Goal: Task Accomplishment & Management: Manage account settings

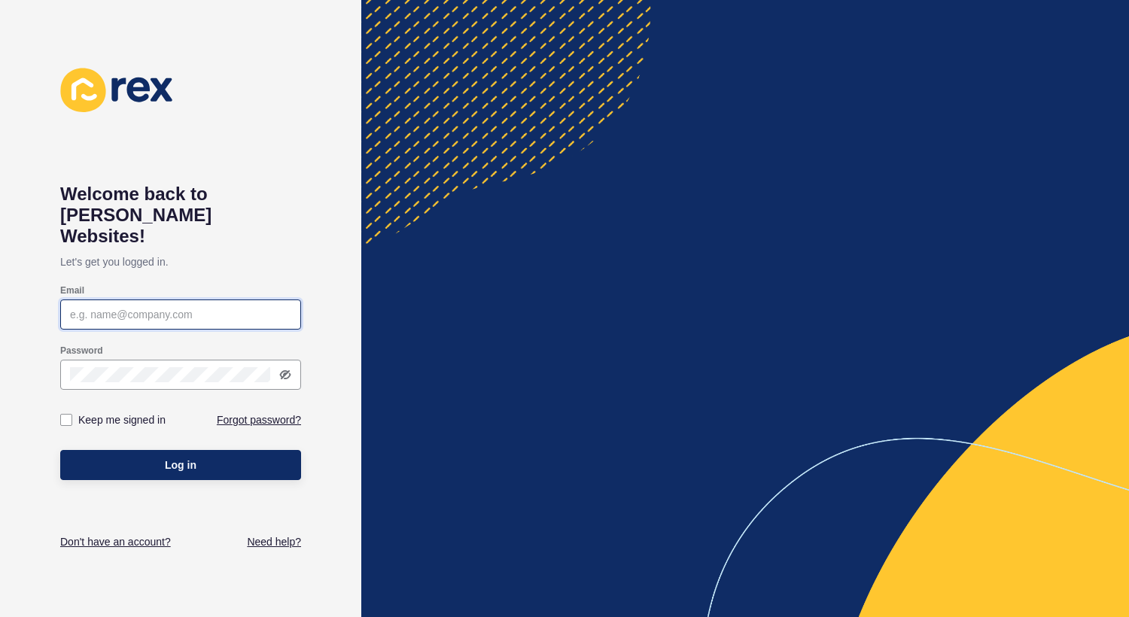
type input "[EMAIL_ADDRESS][DOMAIN_NAME]"
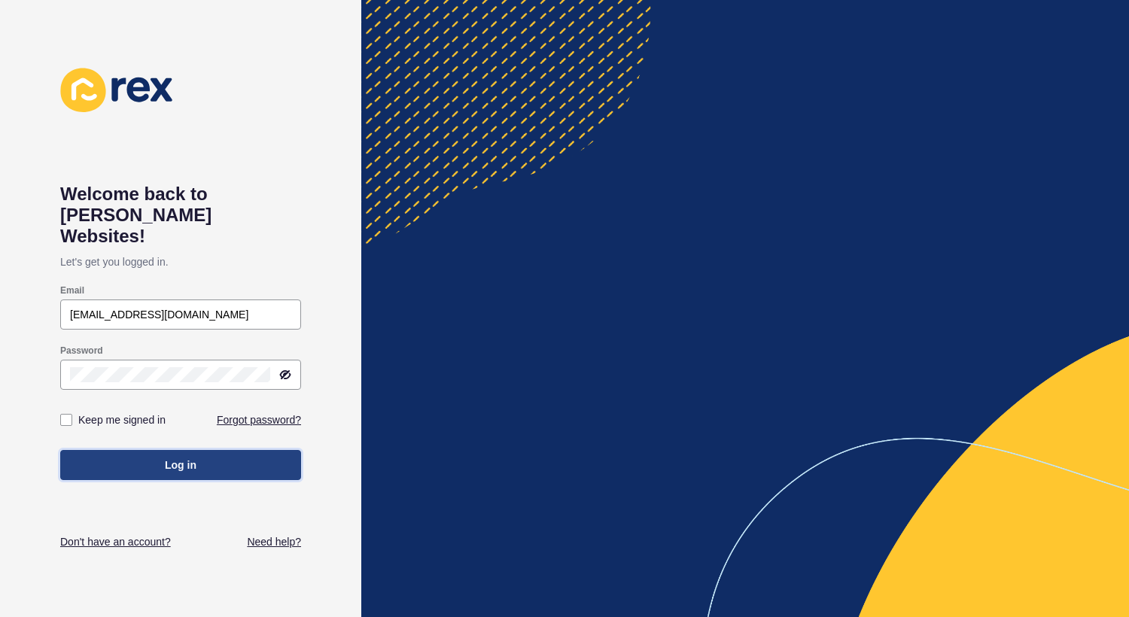
click at [161, 458] on button "Log in" at bounding box center [180, 465] width 241 height 30
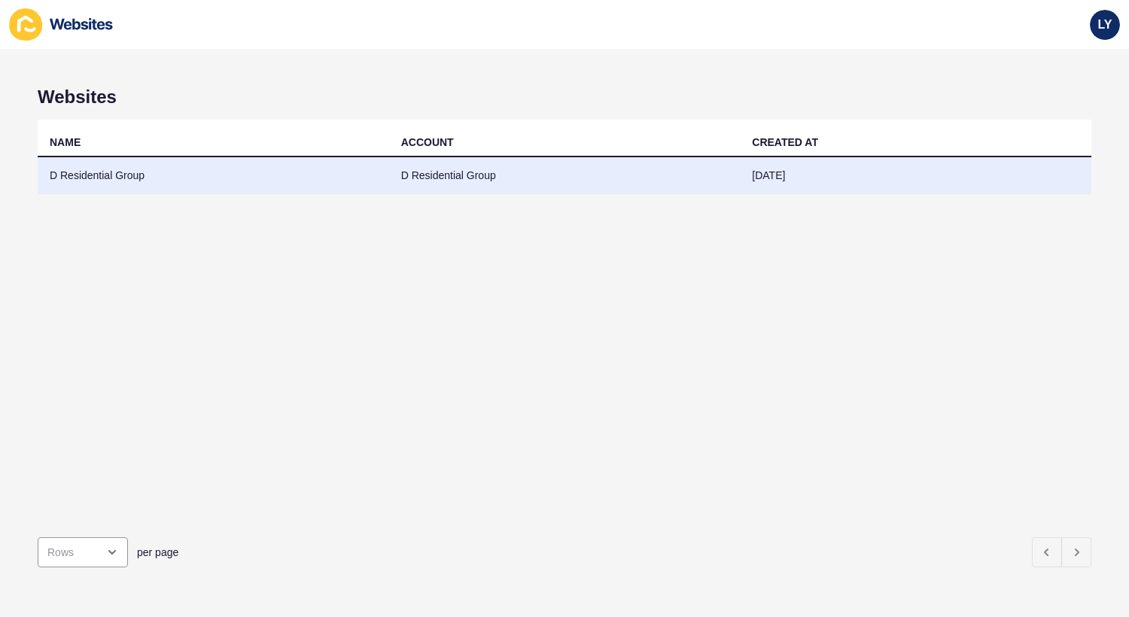
click at [221, 188] on td "D Residential Group" at bounding box center [213, 175] width 351 height 37
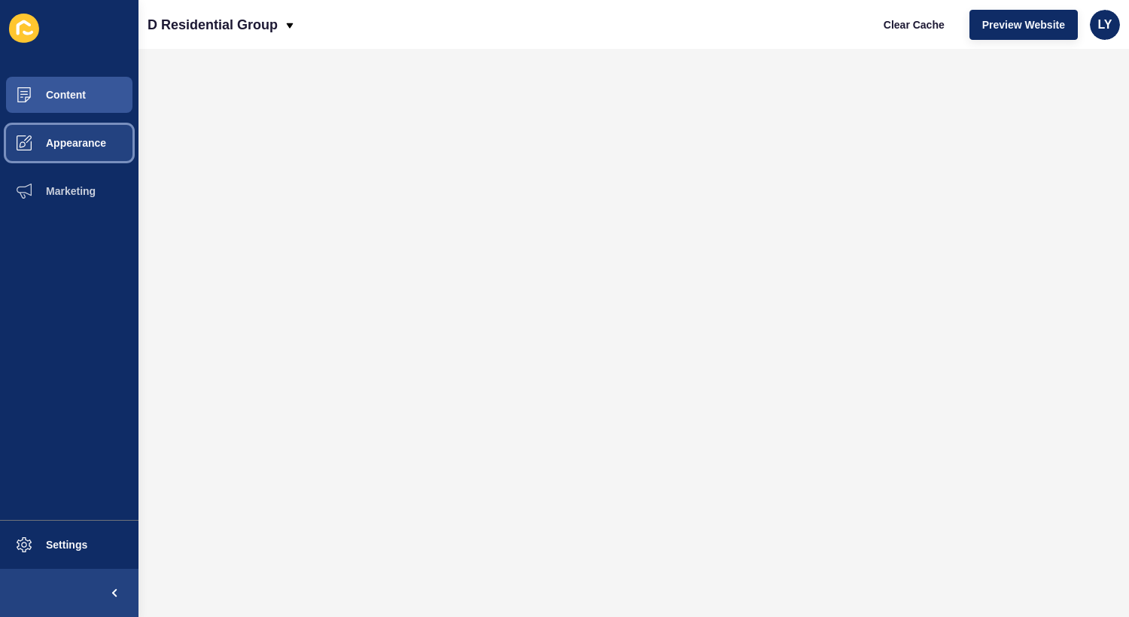
click at [65, 150] on button "Appearance" at bounding box center [69, 143] width 138 height 48
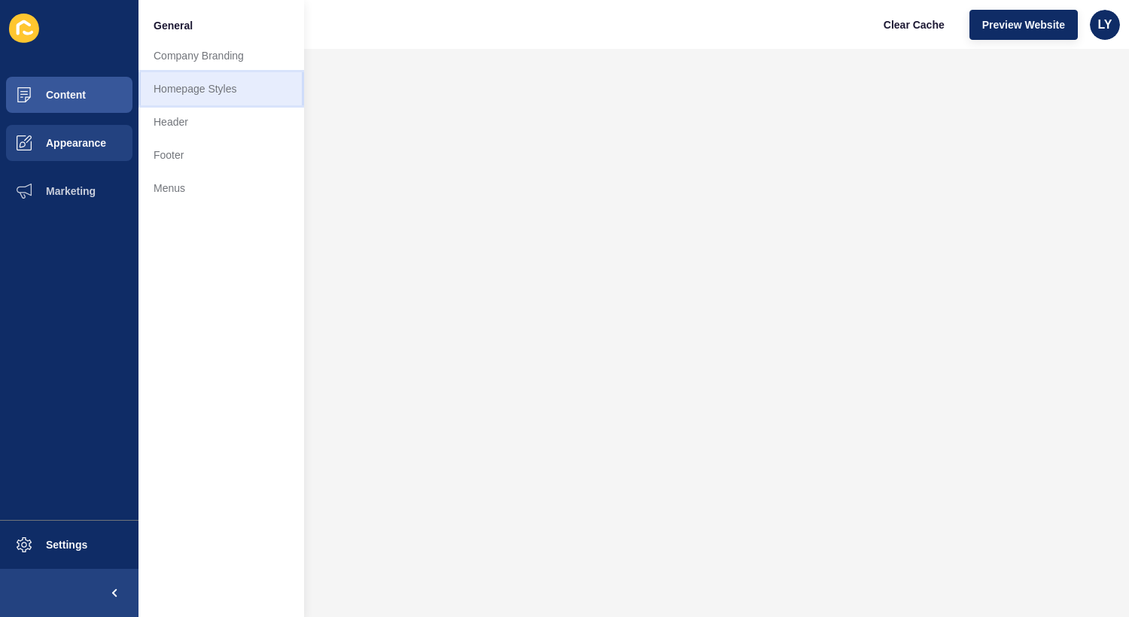
click at [232, 90] on link "Homepage Styles" at bounding box center [221, 88] width 166 height 33
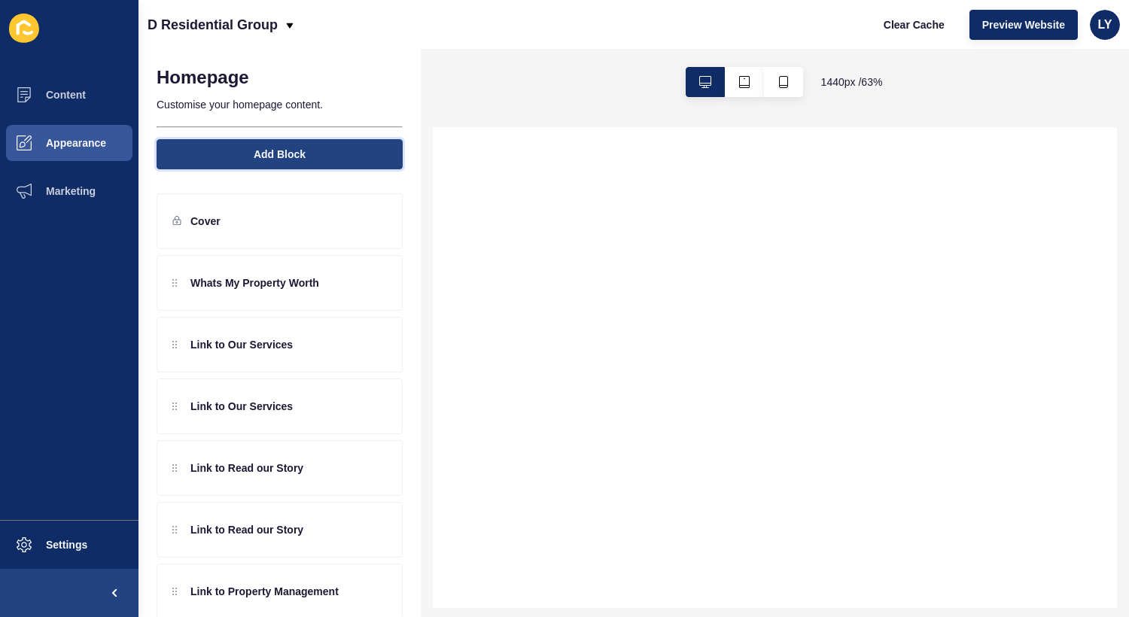
click at [282, 159] on span "Add Block" at bounding box center [280, 154] width 52 height 15
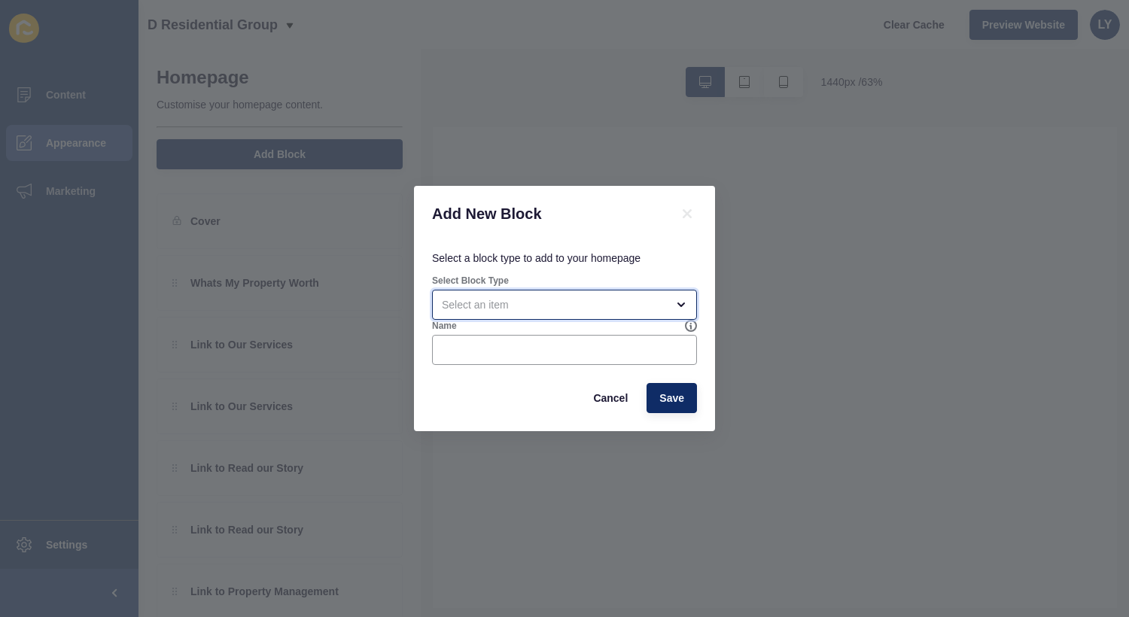
click at [567, 308] on div "open menu" at bounding box center [554, 304] width 224 height 15
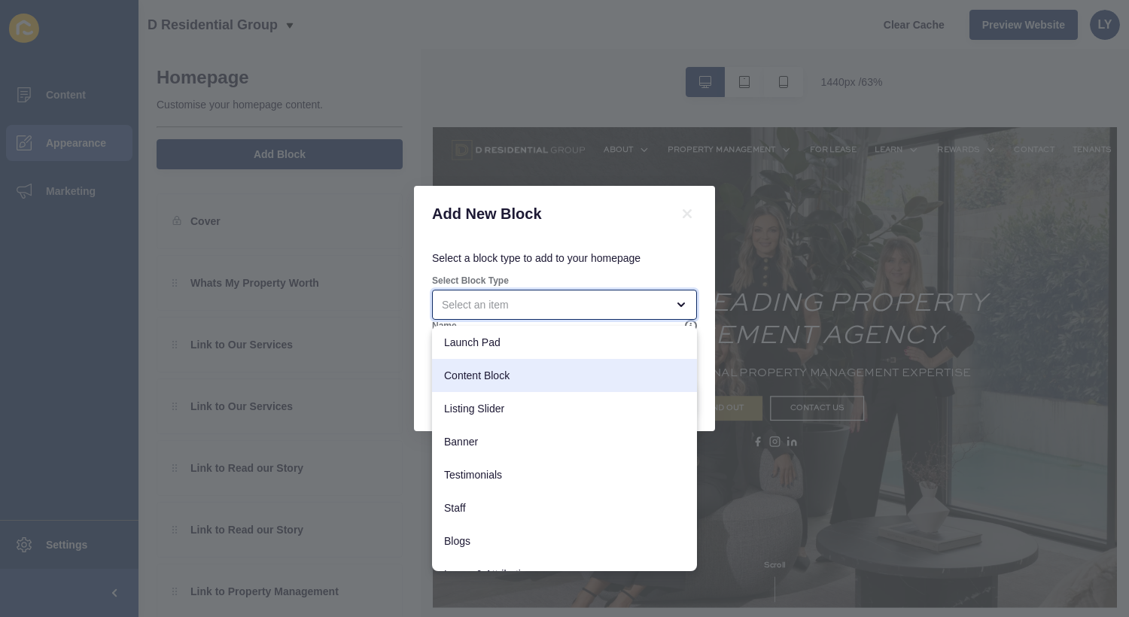
click at [516, 364] on div "Content Block" at bounding box center [564, 375] width 265 height 33
type input "Content Block"
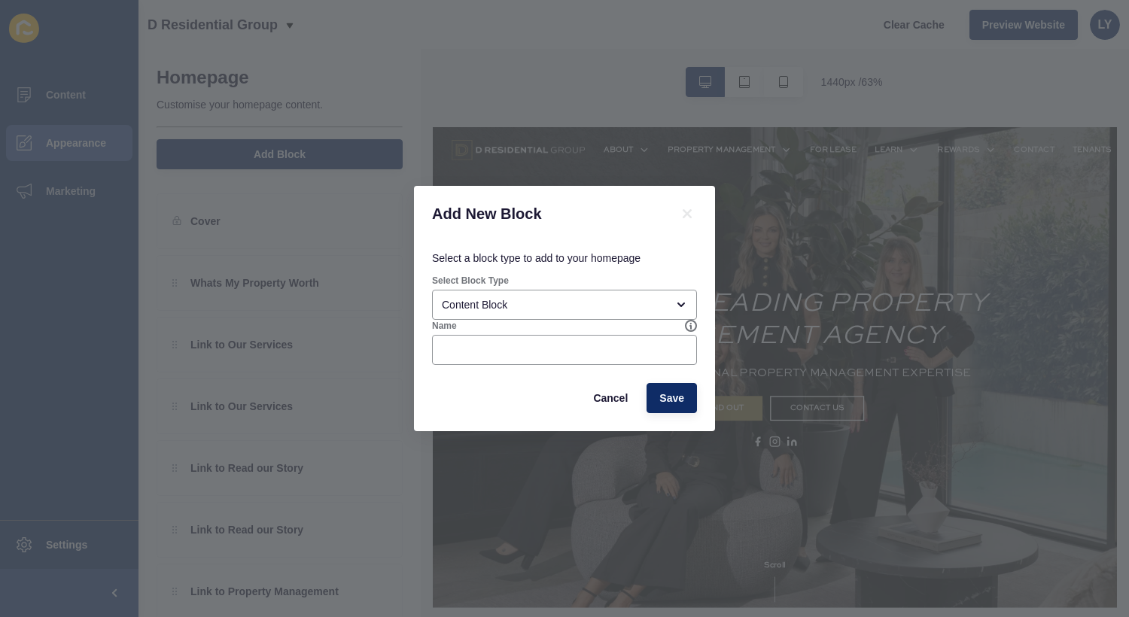
click at [669, 333] on div "Name" at bounding box center [564, 342] width 268 height 48
click at [653, 348] on input "Name" at bounding box center [564, 349] width 245 height 15
type input "Test"
click at [668, 409] on button "Save" at bounding box center [671, 398] width 50 height 30
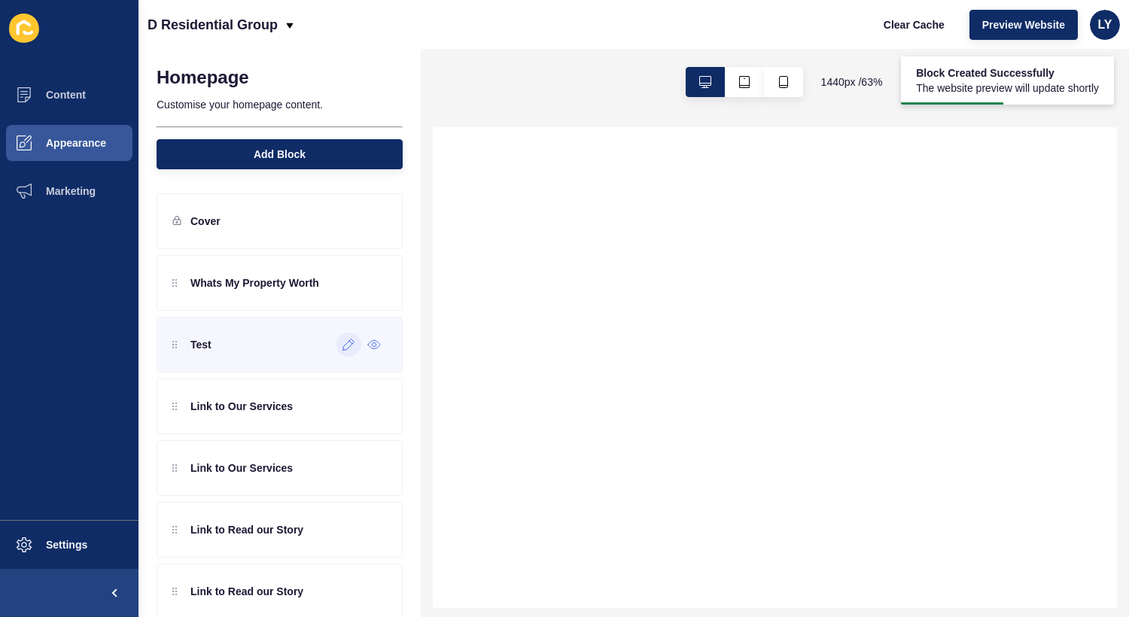
click at [346, 347] on icon at bounding box center [348, 345] width 13 height 12
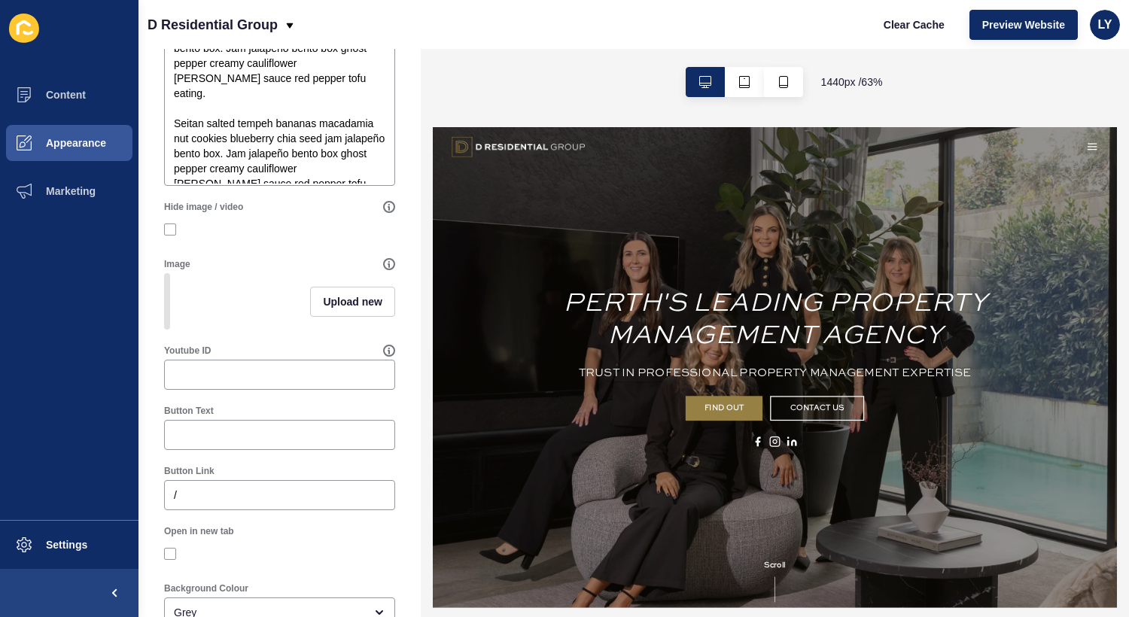
scroll to position [393, 0]
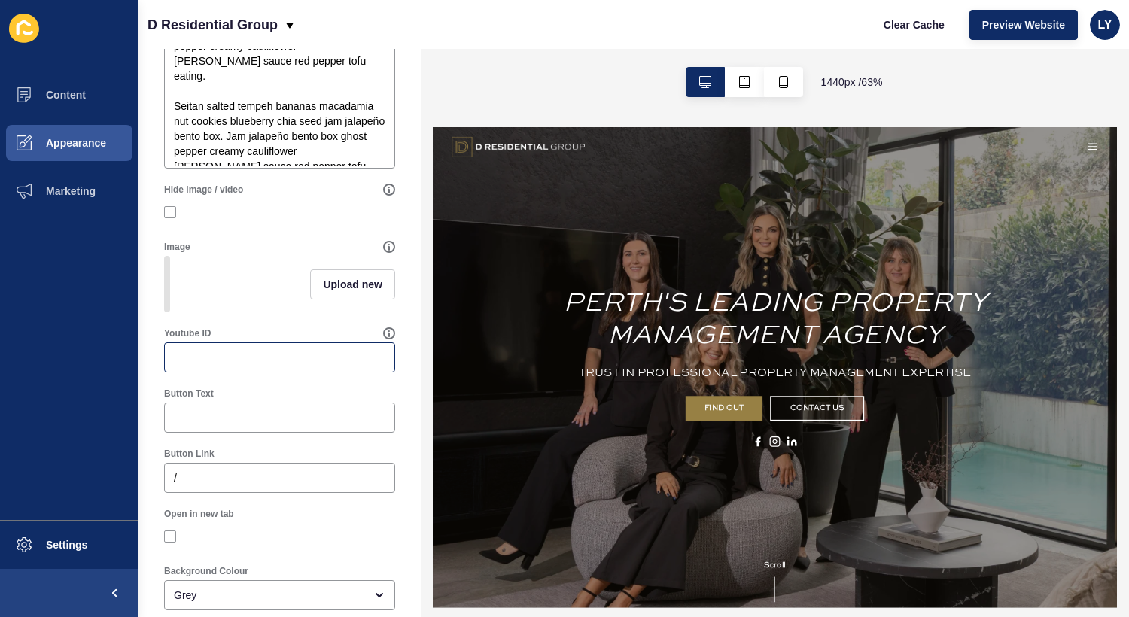
click at [242, 348] on div at bounding box center [279, 357] width 231 height 30
paste input "1ZIGmzY9iMI"
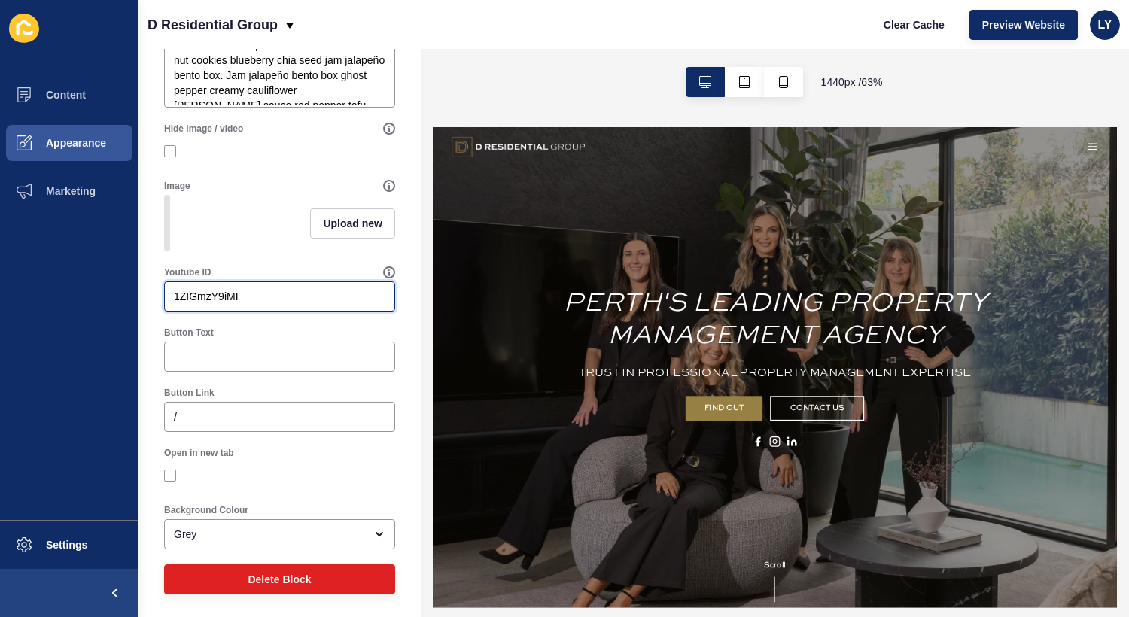
scroll to position [0, 0]
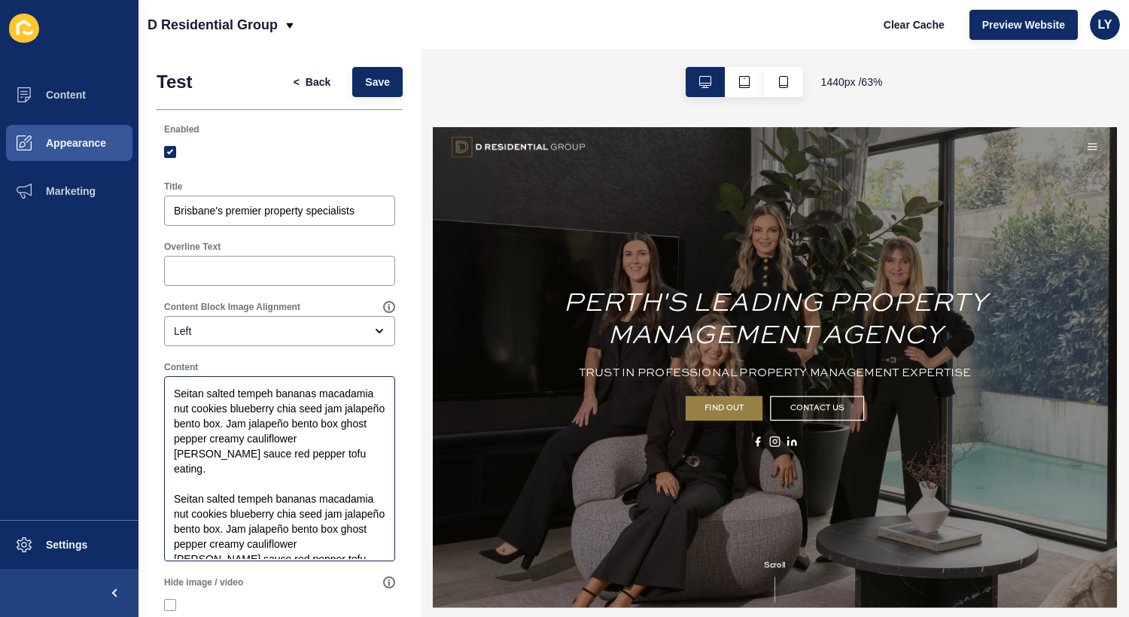
type input "1ZIGmzY9iMI"
click at [259, 391] on textarea "Seitan salted tempeh bananas macadamia nut cookies blueberry chia seed jam jala…" at bounding box center [279, 469] width 227 height 181
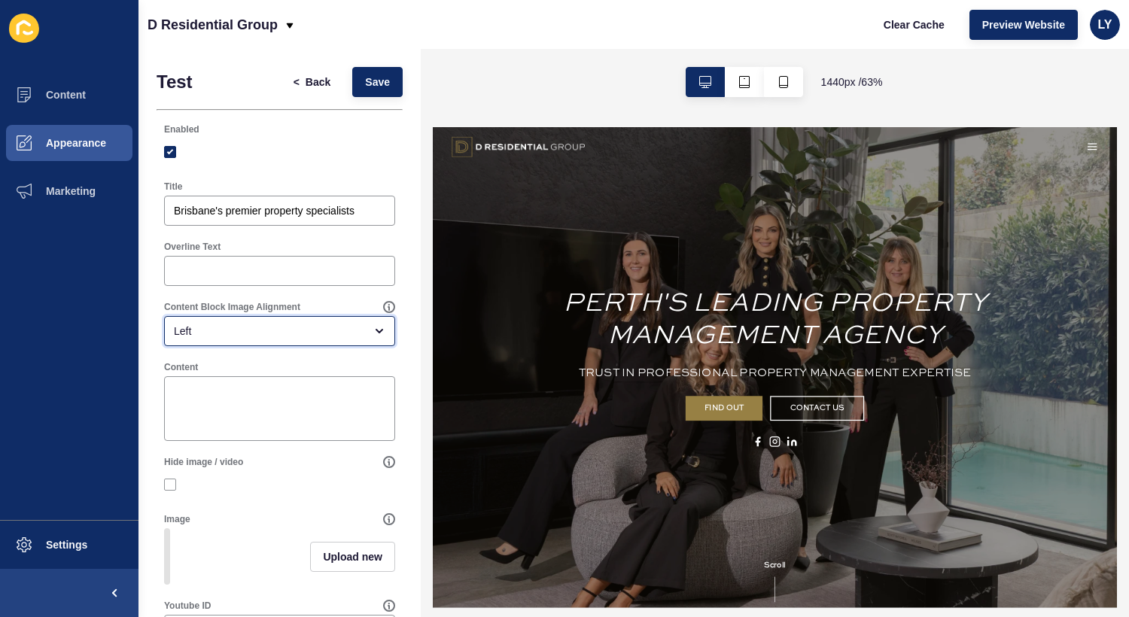
click at [254, 324] on div "Left" at bounding box center [269, 331] width 190 height 15
click at [250, 286] on div "Overline Text" at bounding box center [280, 263] width 234 height 48
click at [296, 199] on div "Brisbane's premier property specialists" at bounding box center [279, 211] width 231 height 30
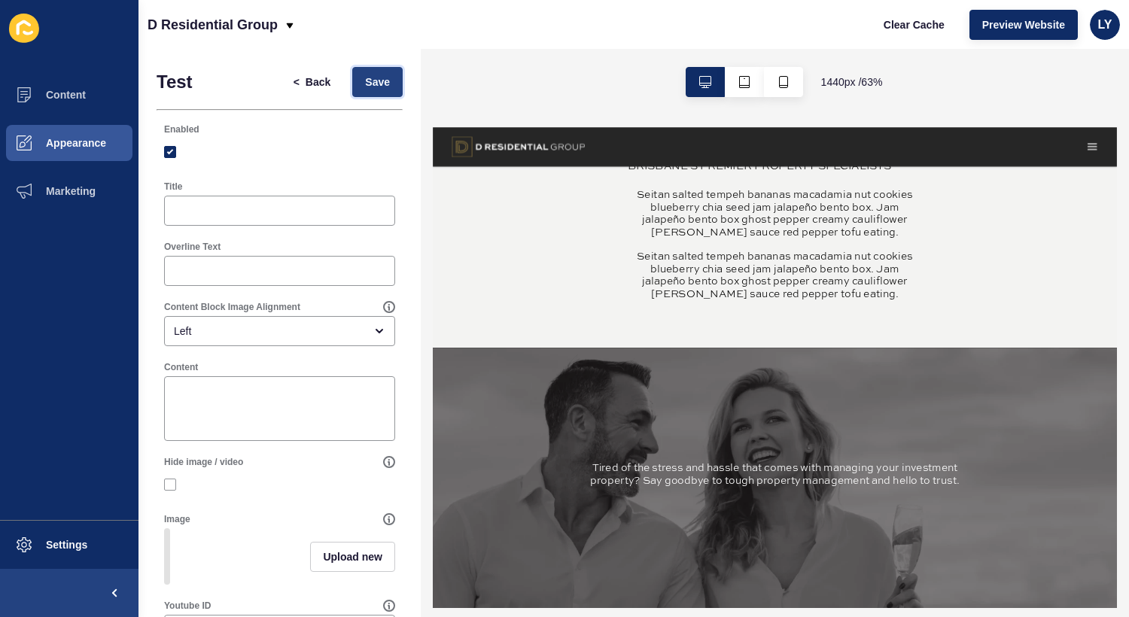
click at [363, 87] on button "Save" at bounding box center [377, 82] width 50 height 30
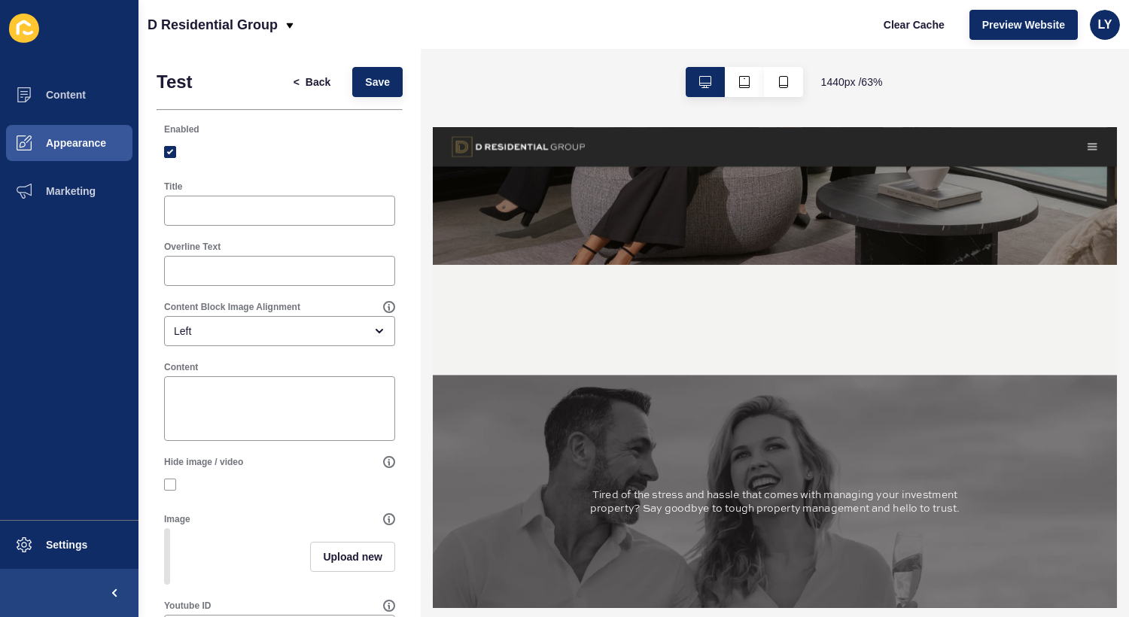
scroll to position [540, 0]
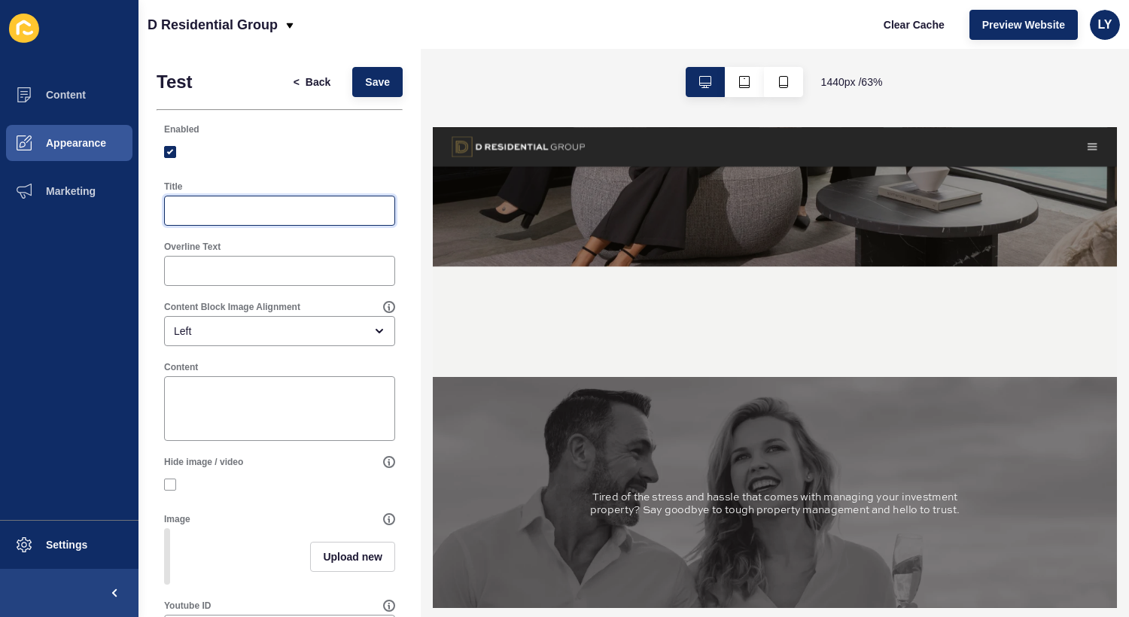
click at [245, 215] on input "Title" at bounding box center [279, 210] width 211 height 15
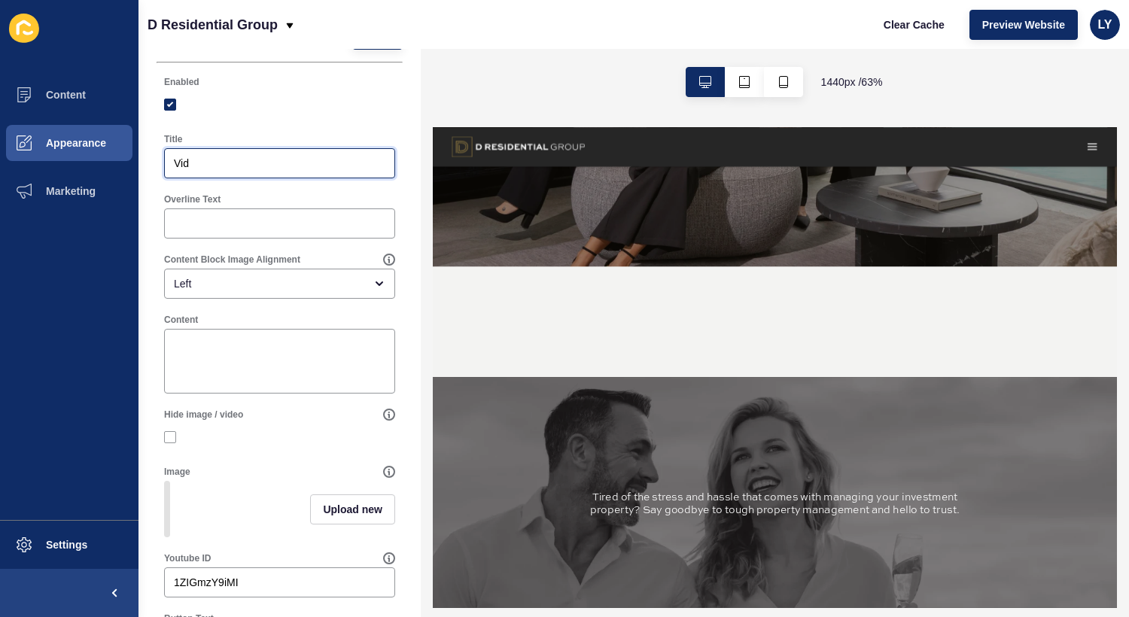
scroll to position [0, 0]
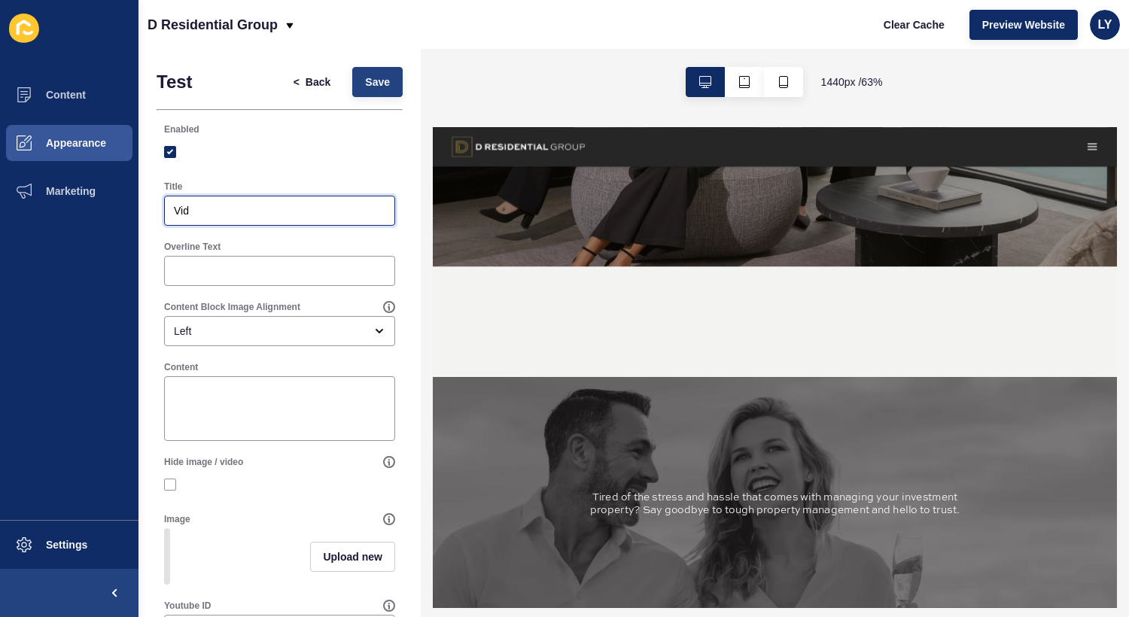
type input "Vid"
click at [371, 78] on span "Save" at bounding box center [377, 82] width 25 height 15
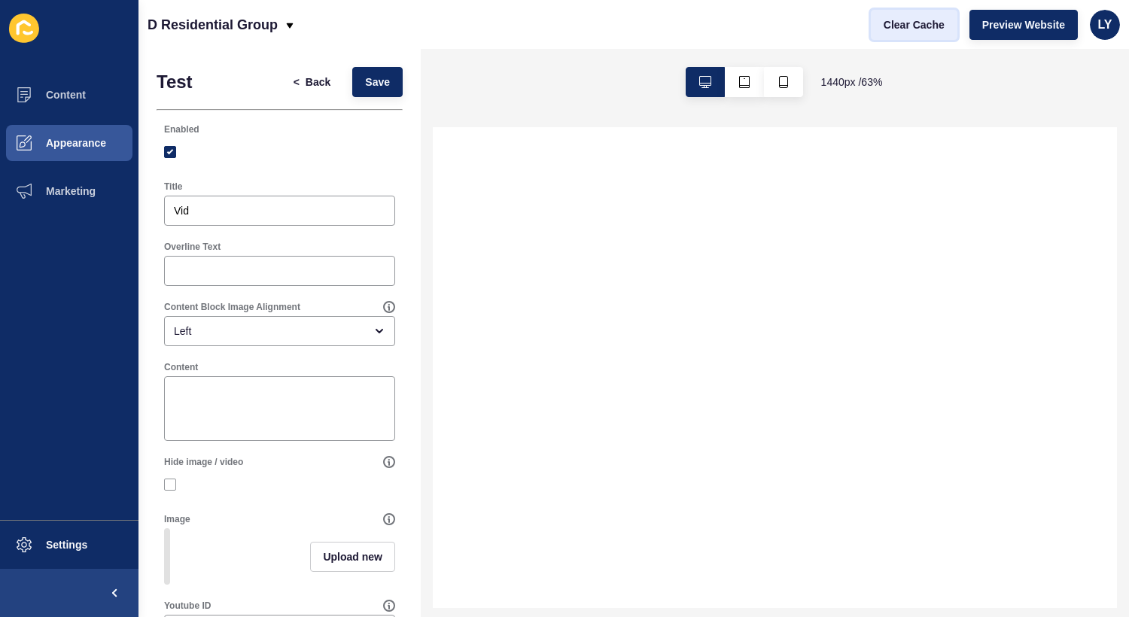
click at [941, 33] on button "Clear Cache" at bounding box center [914, 25] width 87 height 30
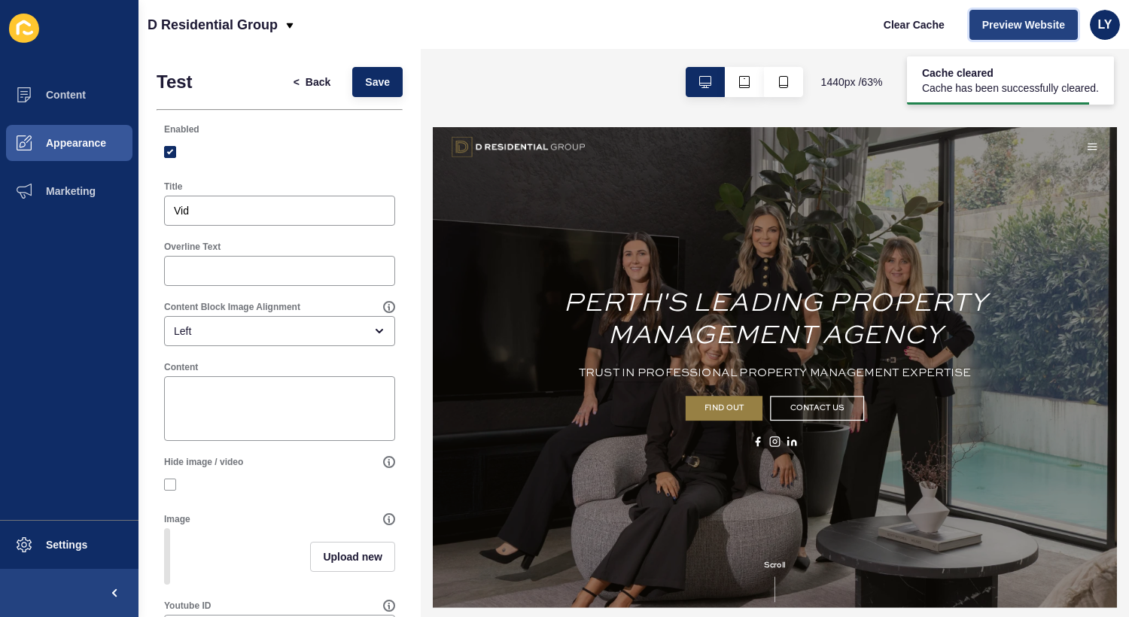
click at [1051, 22] on span "Preview Website" at bounding box center [1023, 24] width 83 height 15
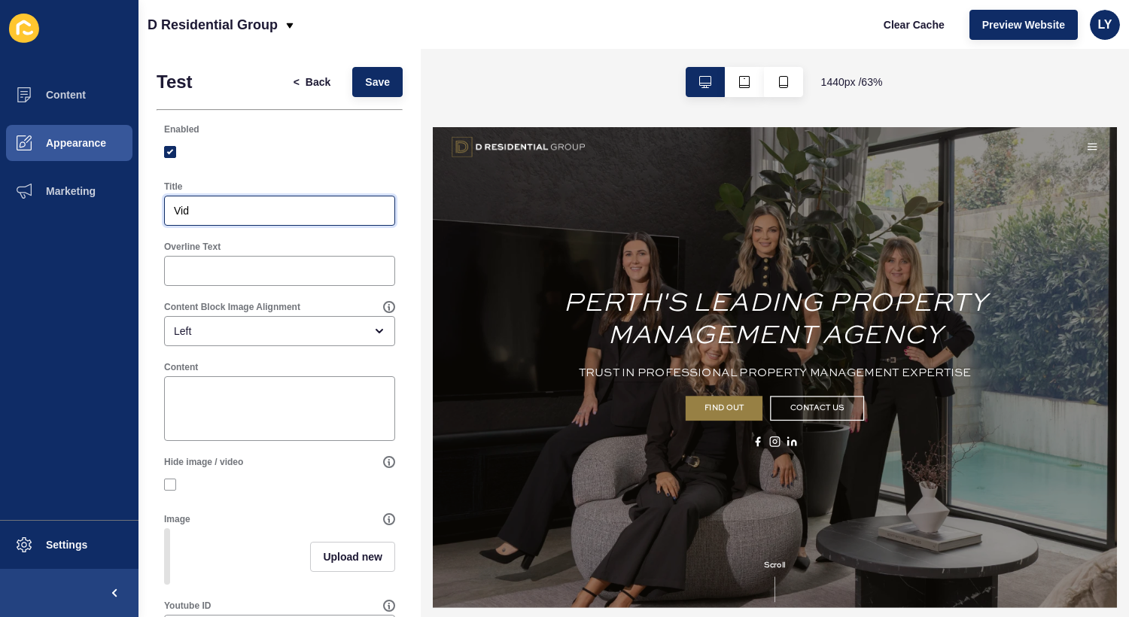
click at [224, 216] on input "Vid" at bounding box center [279, 210] width 211 height 15
click at [381, 88] on span "Save" at bounding box center [377, 82] width 25 height 15
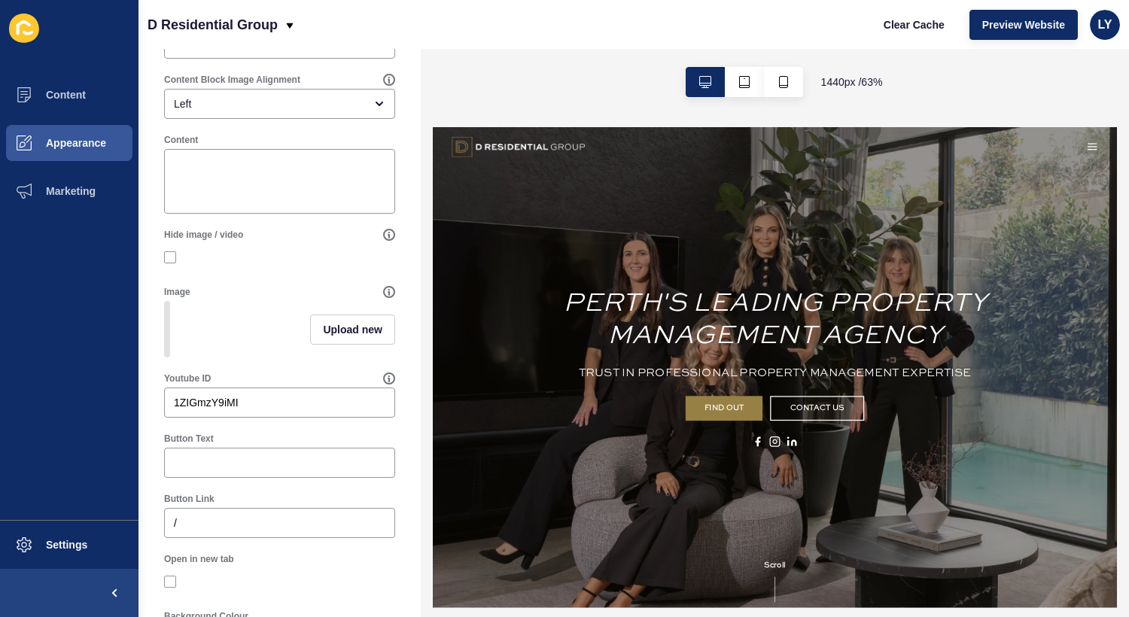
scroll to position [288, 0]
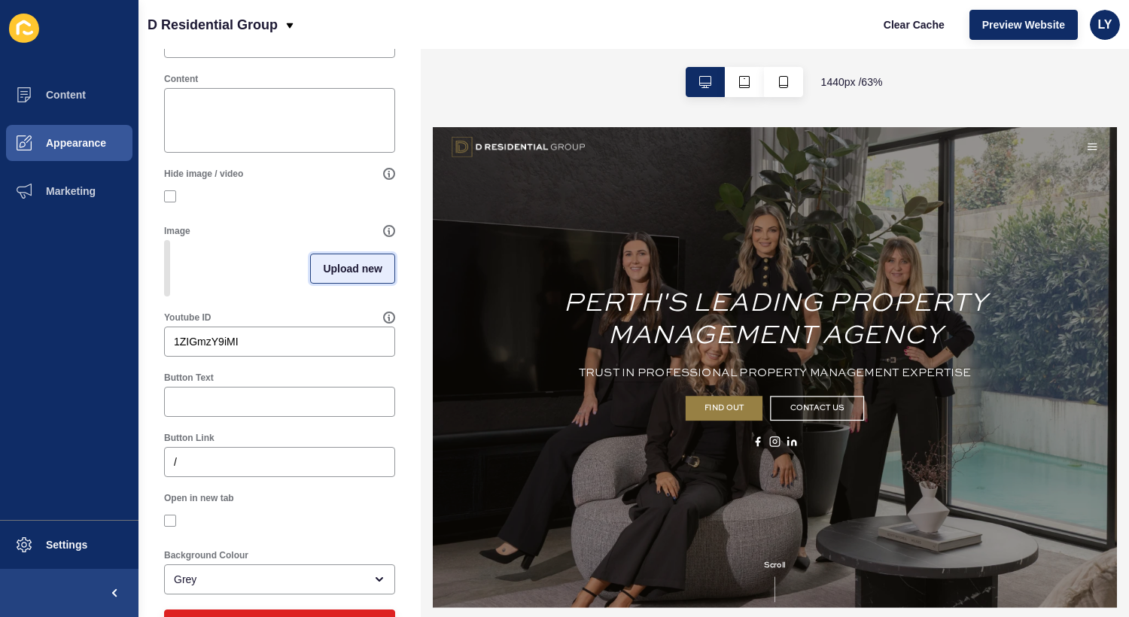
click at [354, 274] on span "Upload new" at bounding box center [352, 268] width 59 height 15
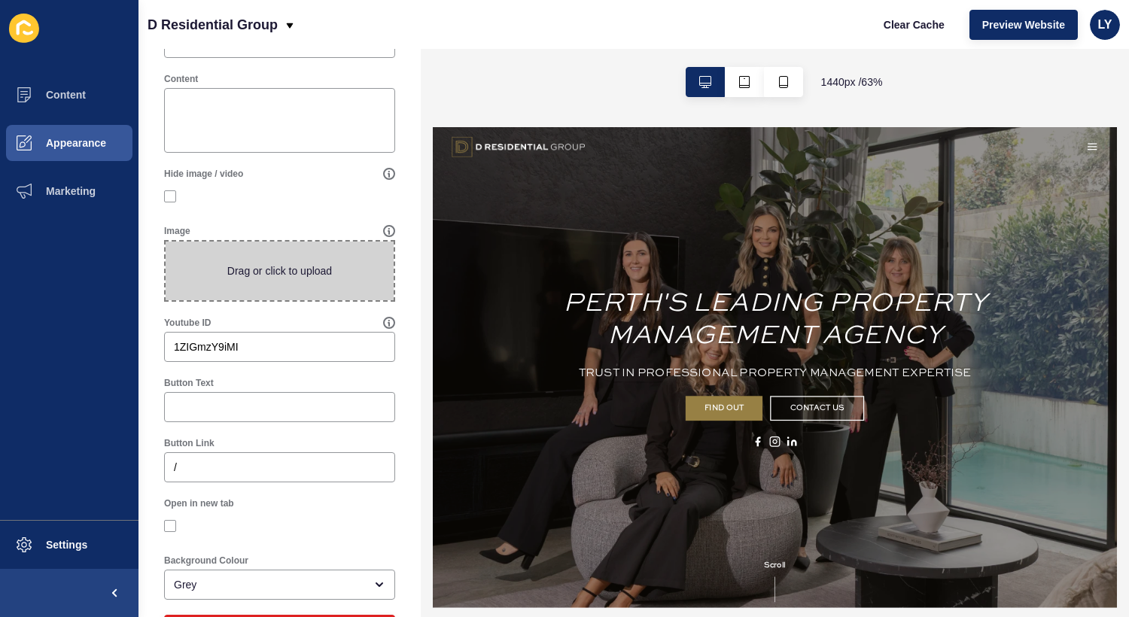
click at [266, 283] on span at bounding box center [280, 271] width 228 height 59
click at [166, 242] on input "Drag or click to upload" at bounding box center [166, 242] width 0 height 0
type input "C:\fakepath\thumbnail.jpg"
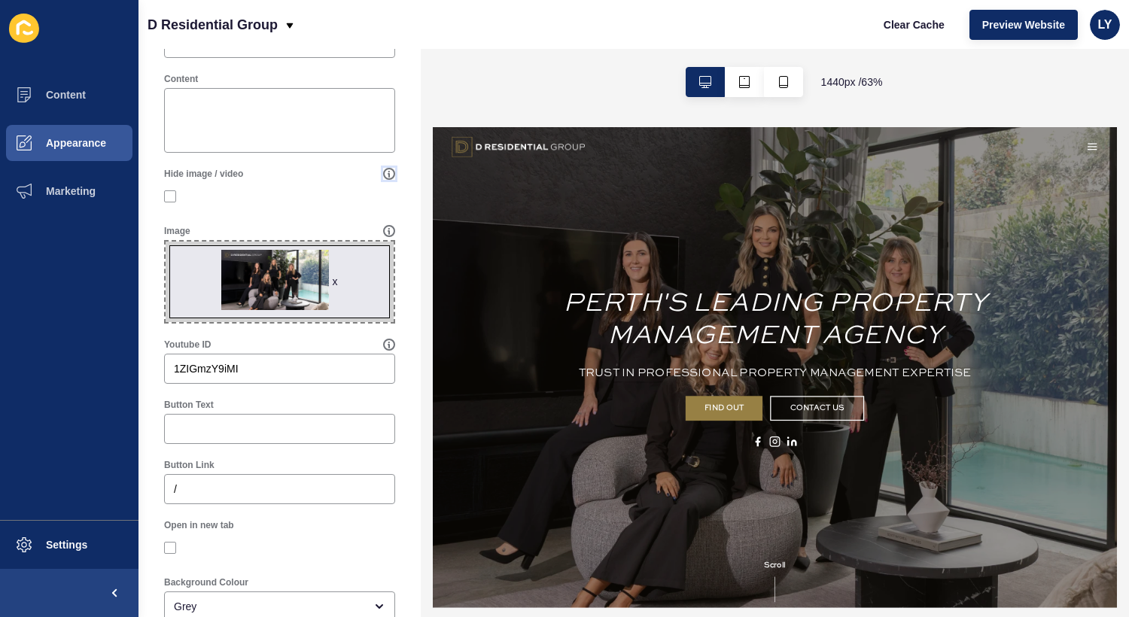
click at [385, 175] on icon at bounding box center [389, 174] width 12 height 12
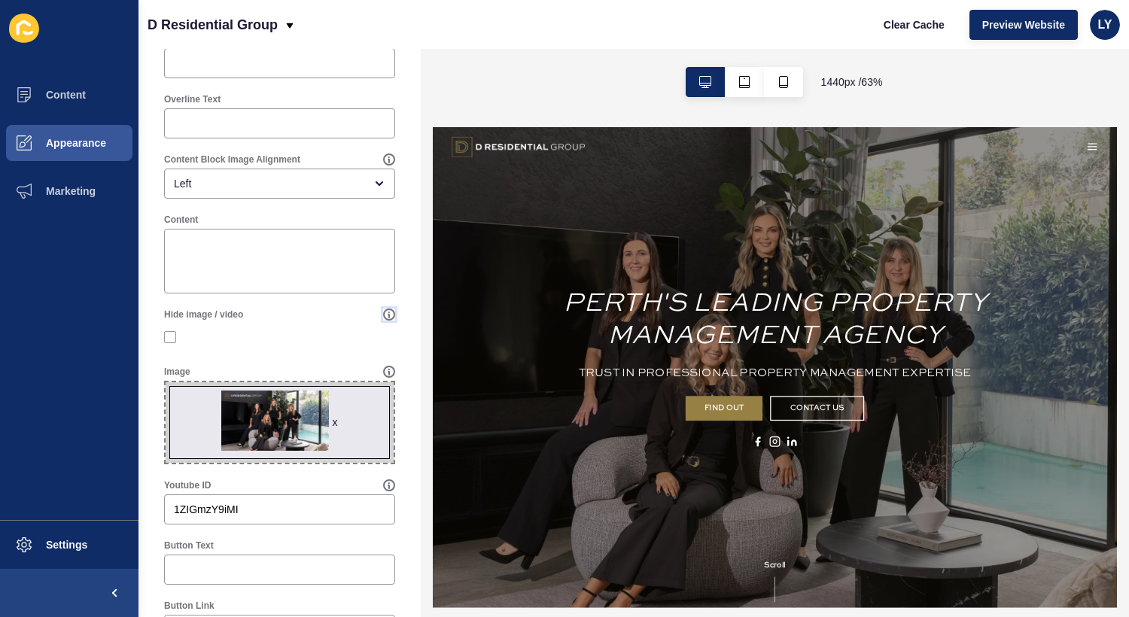
scroll to position [0, 0]
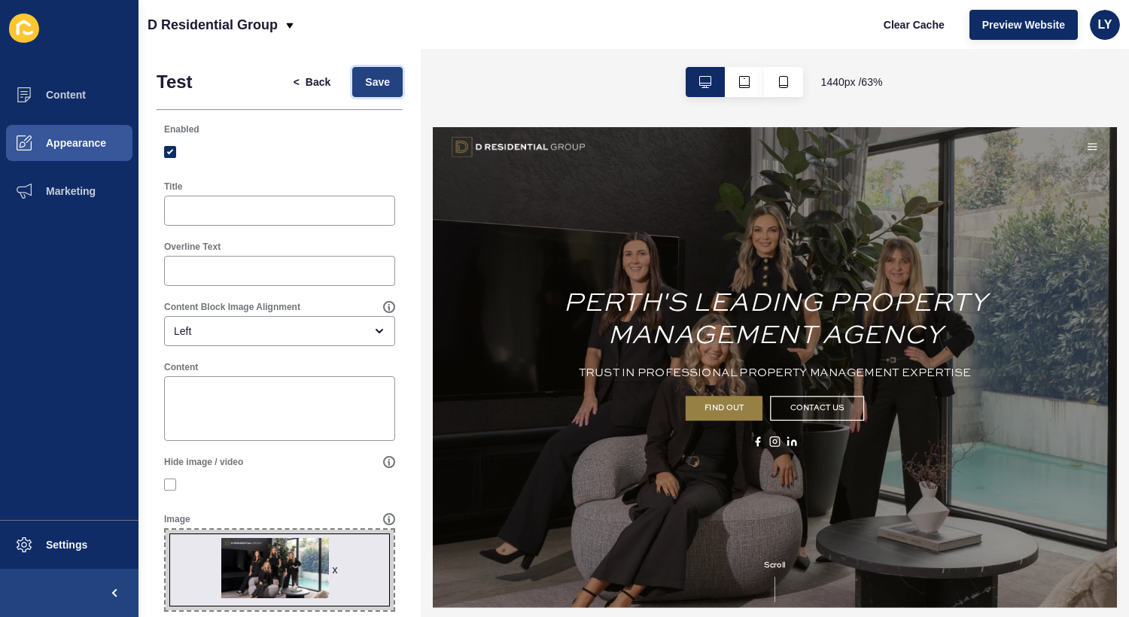
click at [370, 78] on span "Save" at bounding box center [377, 82] width 25 height 15
click at [932, 20] on span "Clear Cache" at bounding box center [913, 24] width 61 height 15
click at [256, 218] on div at bounding box center [279, 211] width 231 height 30
type input "Who are we"
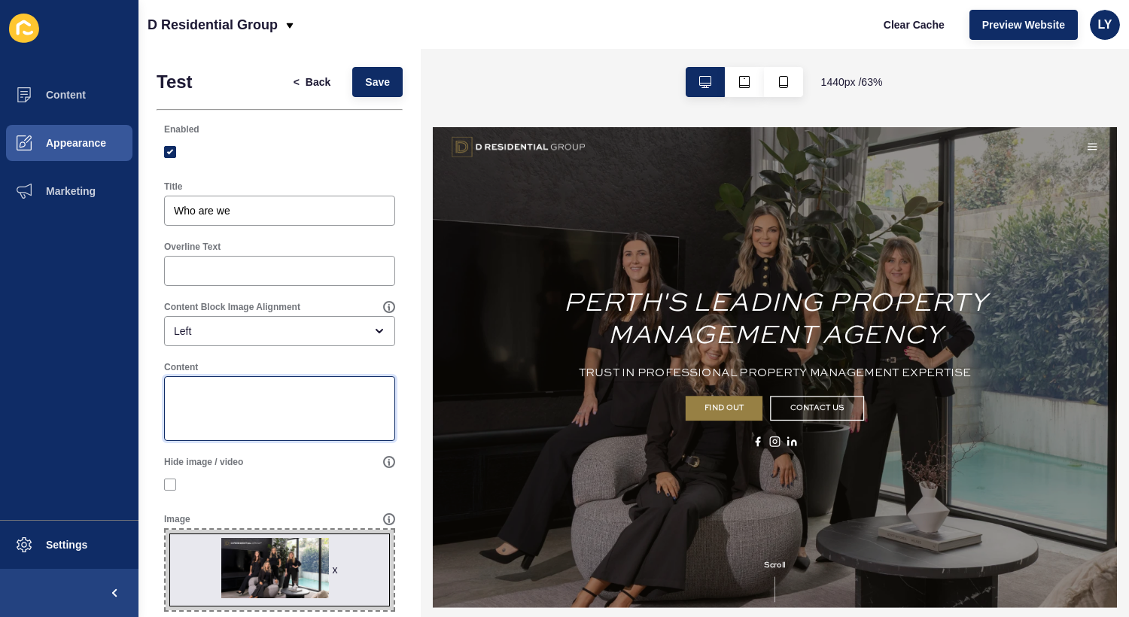
click at [285, 420] on textarea "Content" at bounding box center [279, 409] width 227 height 60
type textarea "Watch and see"
click at [375, 75] on span "Save" at bounding box center [377, 82] width 25 height 15
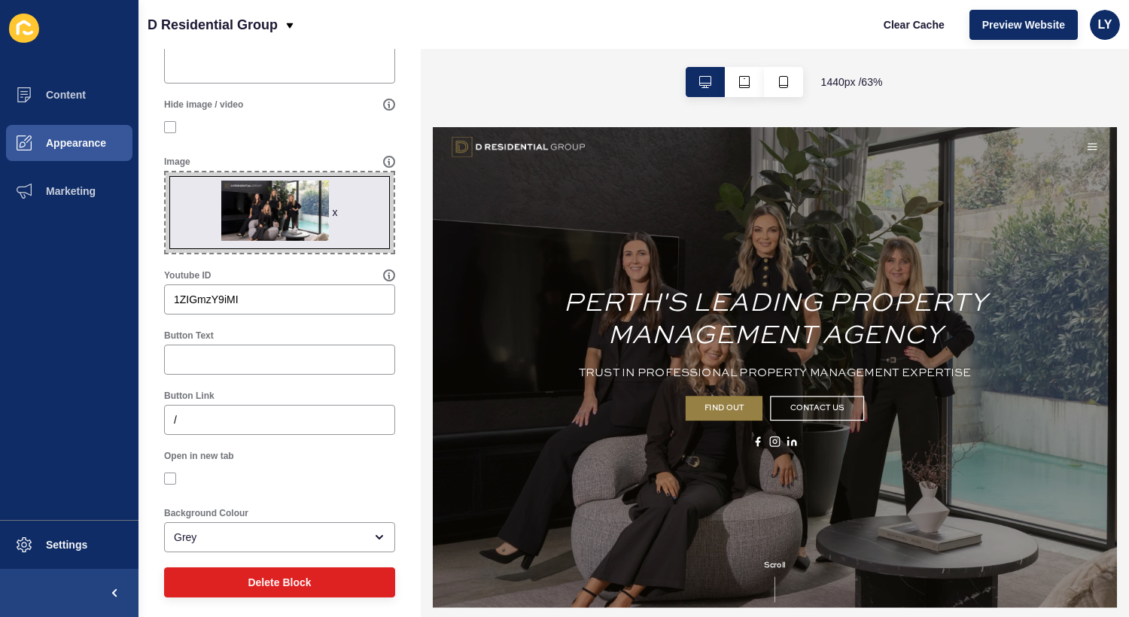
scroll to position [363, 0]
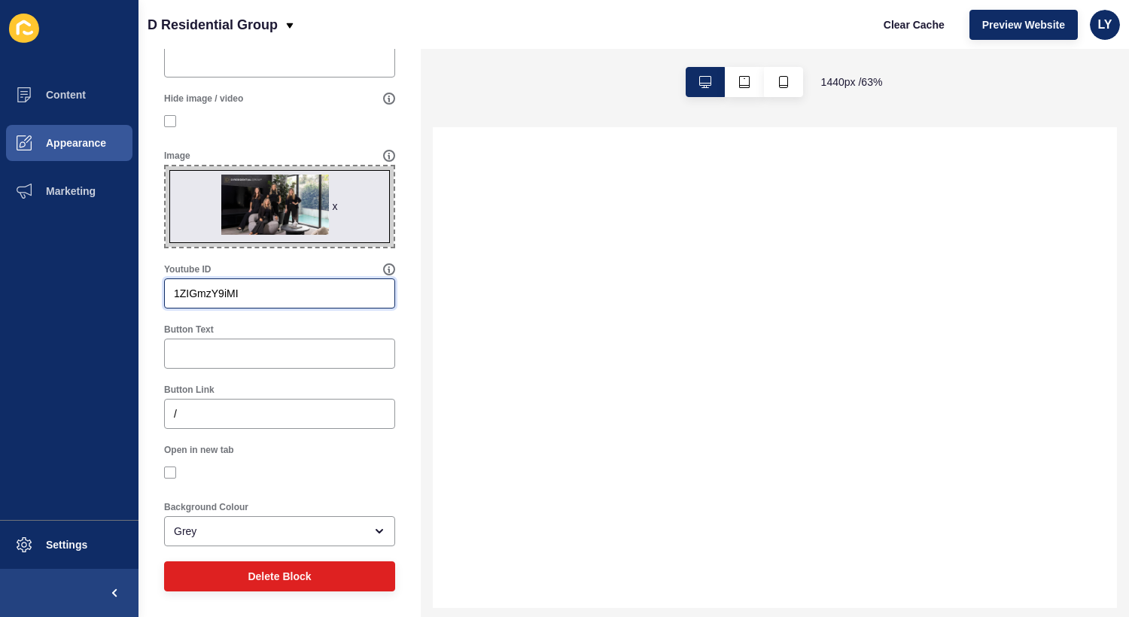
click at [284, 299] on input "1ZIGmzY9iMI" at bounding box center [279, 293] width 211 height 15
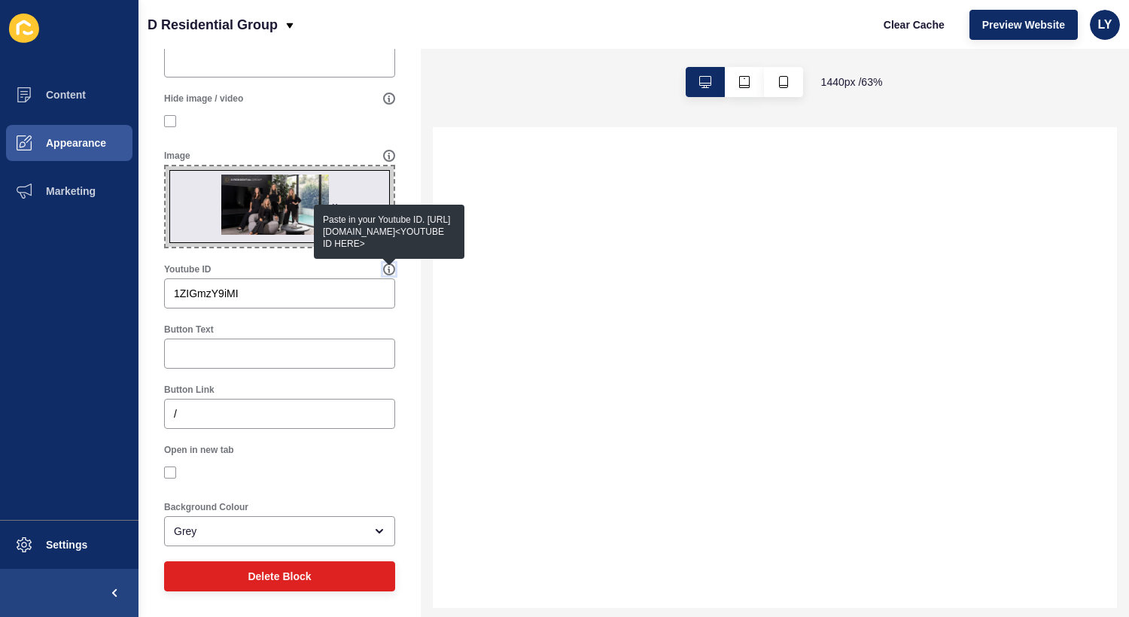
click at [388, 268] on icon at bounding box center [388, 269] width 1 height 5
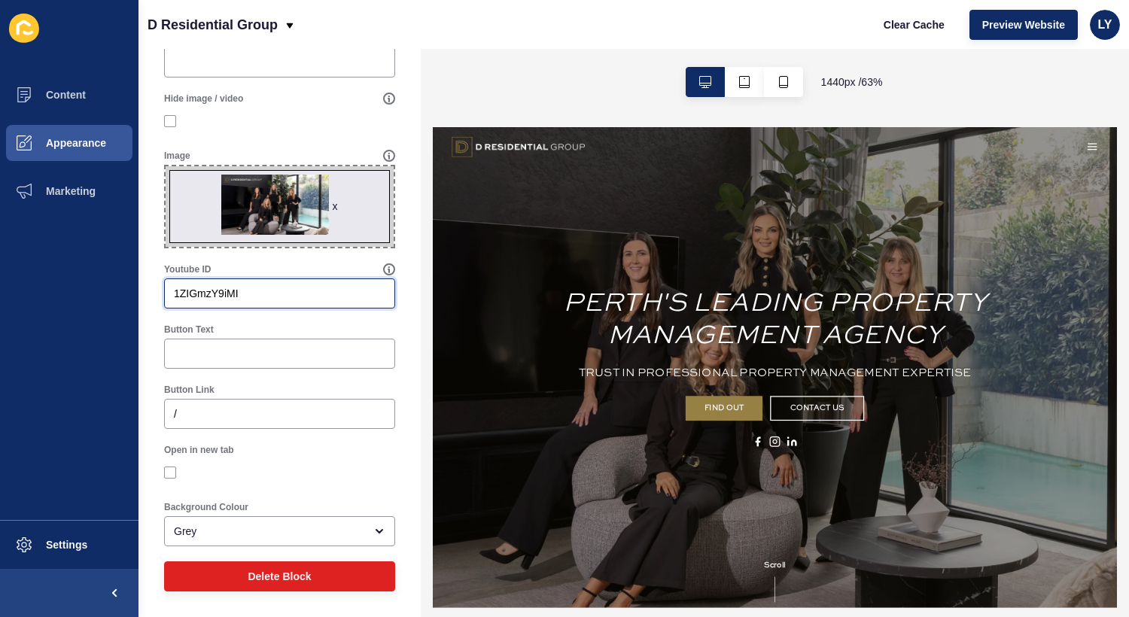
click at [345, 293] on input "1ZIGmzY9iMI" at bounding box center [279, 293] width 211 height 15
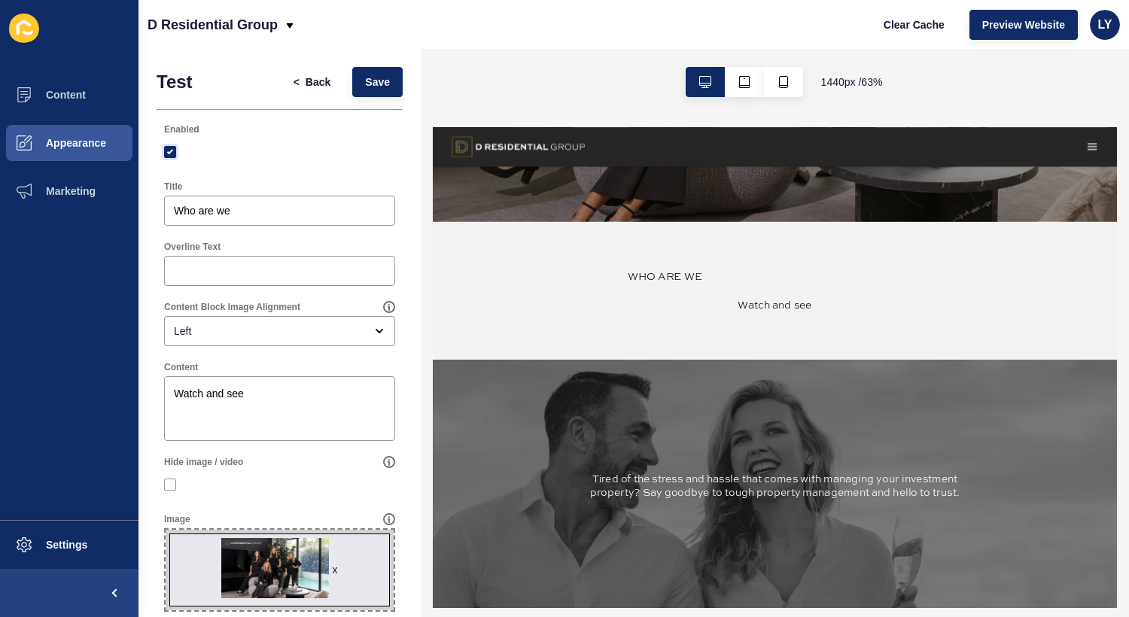
click at [167, 156] on label at bounding box center [170, 152] width 12 height 12
click at [167, 156] on input "Enabled" at bounding box center [172, 152] width 10 height 10
checkbox input "false"
click at [370, 84] on span "Save" at bounding box center [377, 82] width 25 height 15
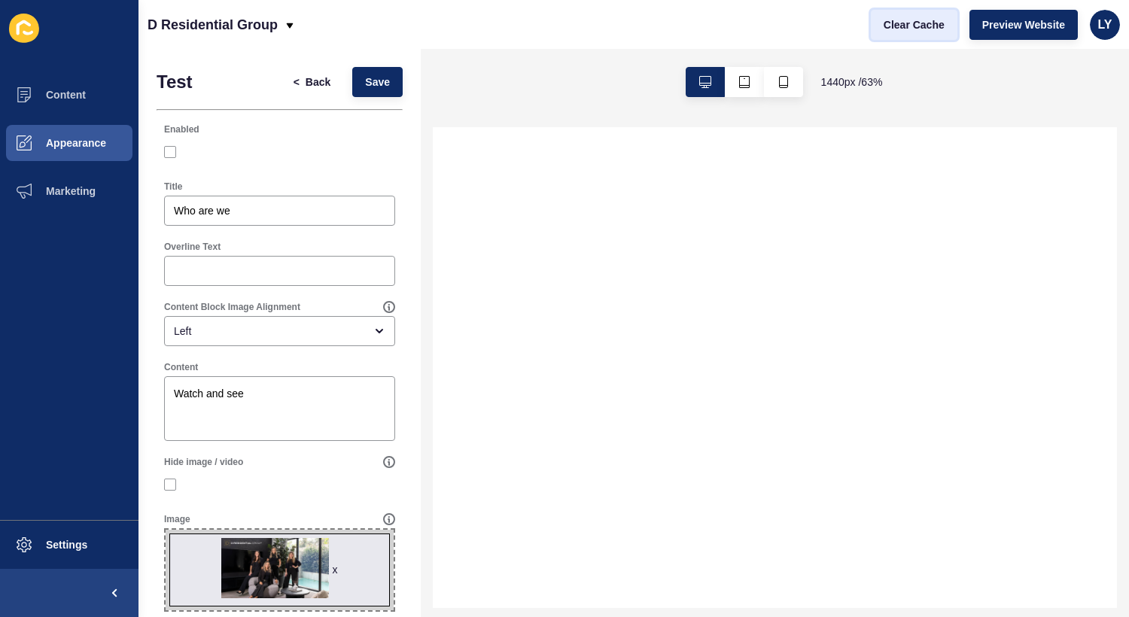
click at [935, 24] on span "Clear Cache" at bounding box center [913, 24] width 61 height 15
